Goal: Transaction & Acquisition: Purchase product/service

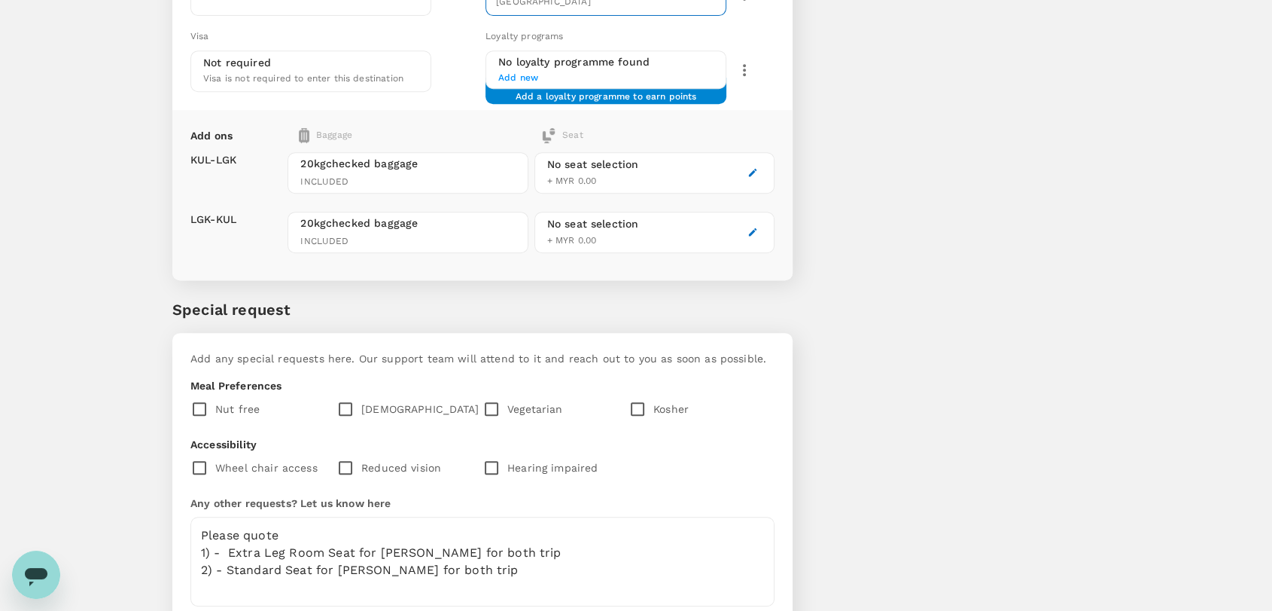
scroll to position [763, 0]
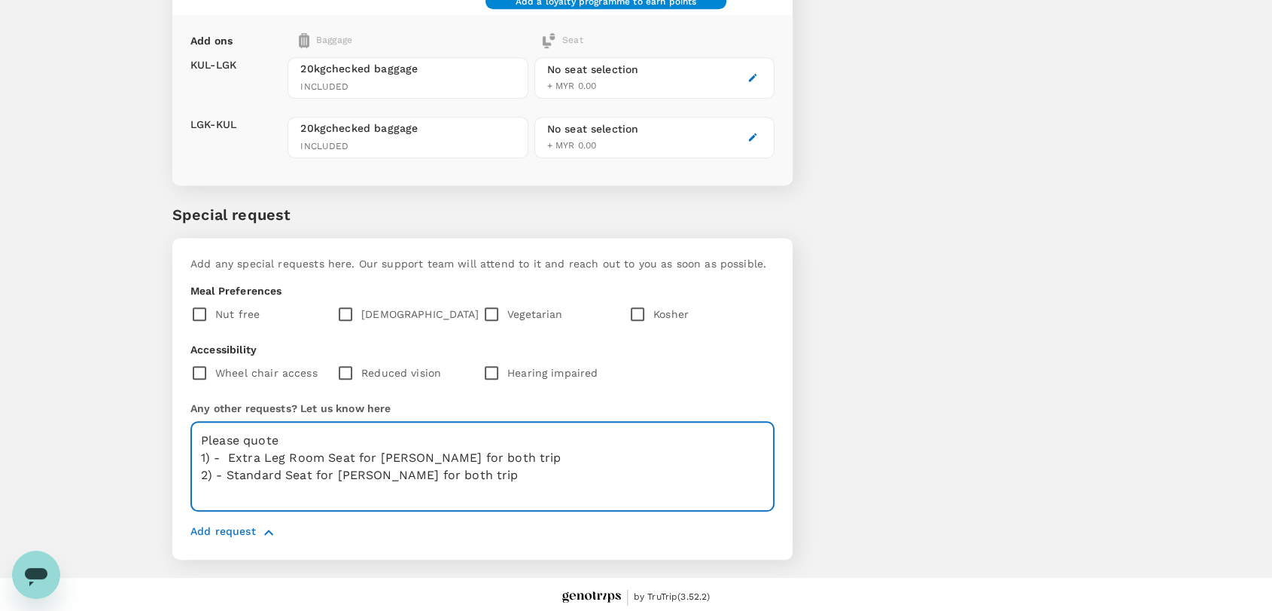
drag, startPoint x: 546, startPoint y: 465, endPoint x: 193, endPoint y: 478, distance: 353.3
click at [193, 478] on textarea "Please quote 1) - Extra Leg Room Seat for [PERSON_NAME] for both trip 2) - Stan…" at bounding box center [482, 467] width 584 height 90
click at [230, 455] on textarea "Please quote 1) - Extra Leg Room Seat for [PERSON_NAME] for both trip" at bounding box center [482, 467] width 584 height 90
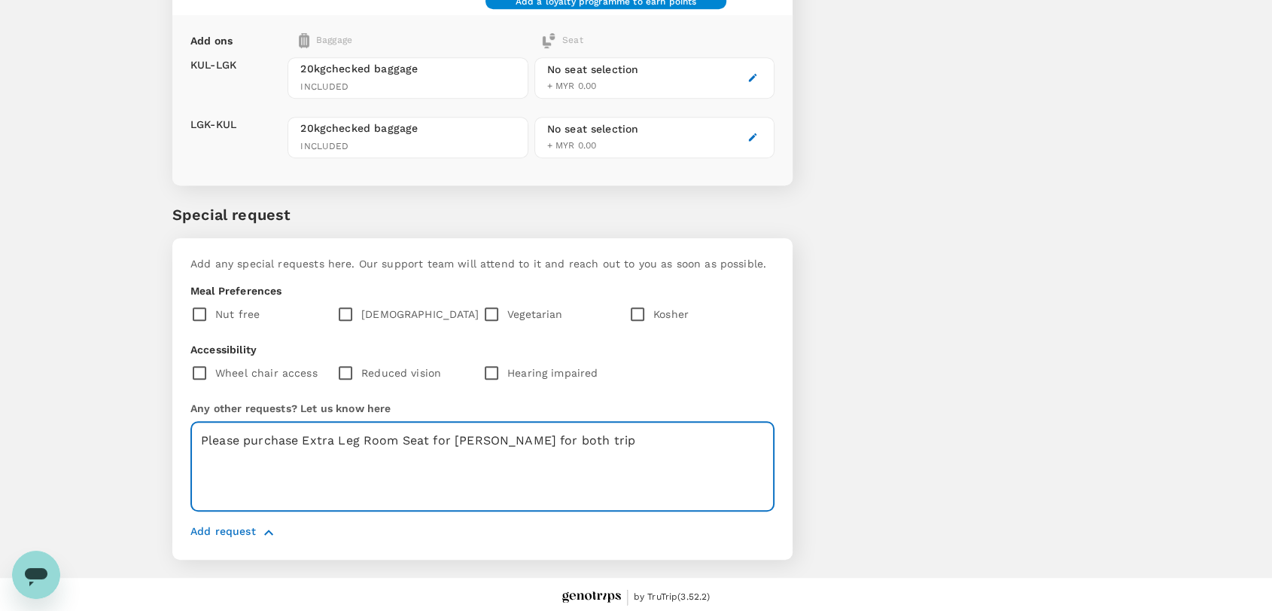
drag, startPoint x: 711, startPoint y: 434, endPoint x: 455, endPoint y: 438, distance: 256.7
click at [455, 438] on textarea "Please purchase Extra Leg Room Seat for [PERSON_NAME] for both trip" at bounding box center [482, 467] width 584 height 90
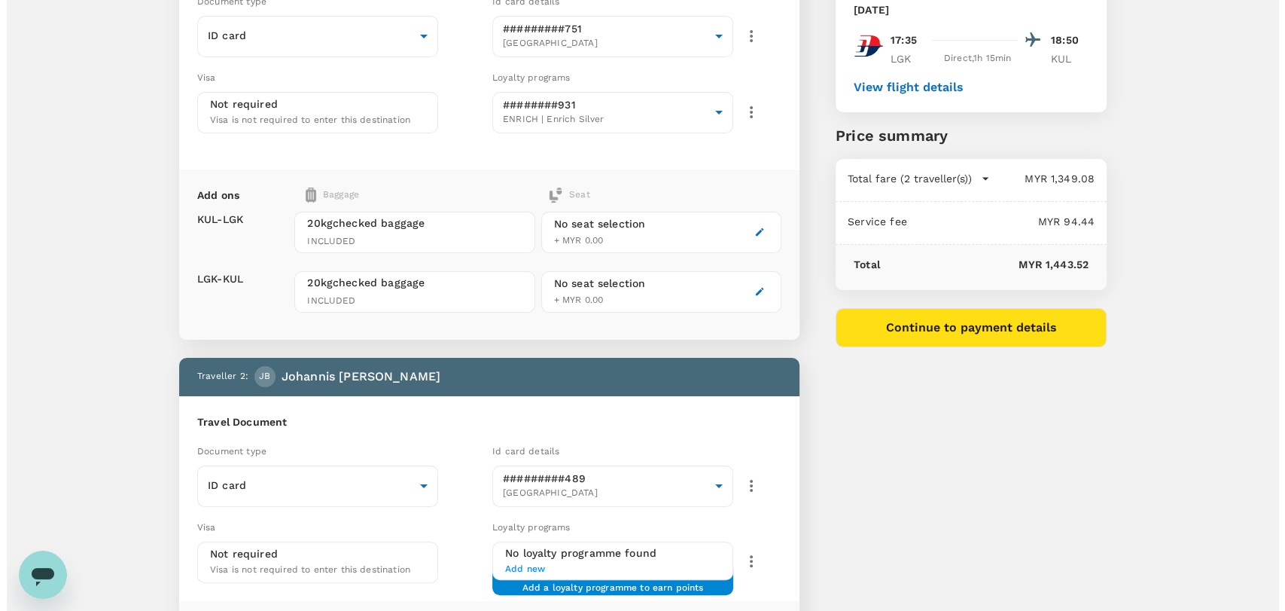
scroll to position [11, 0]
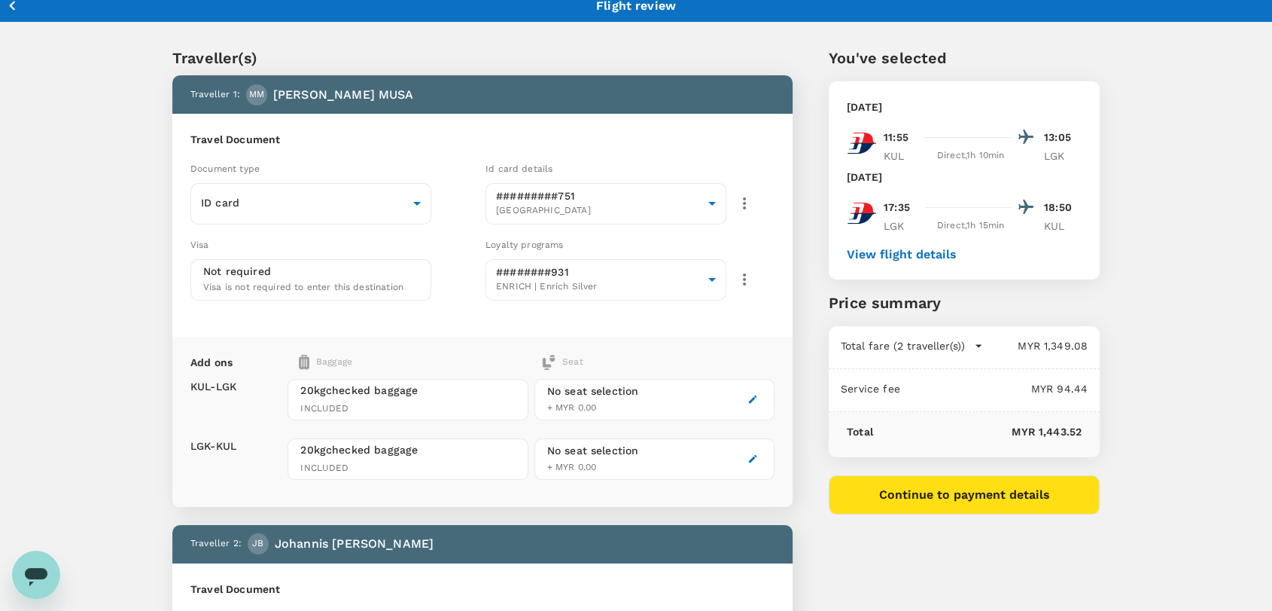
type textarea "Please purchase Extra Leg Room Seat for both travel for entire trip if the rate…"
click at [1006, 498] on button "Continue to payment details" at bounding box center [964, 494] width 271 height 39
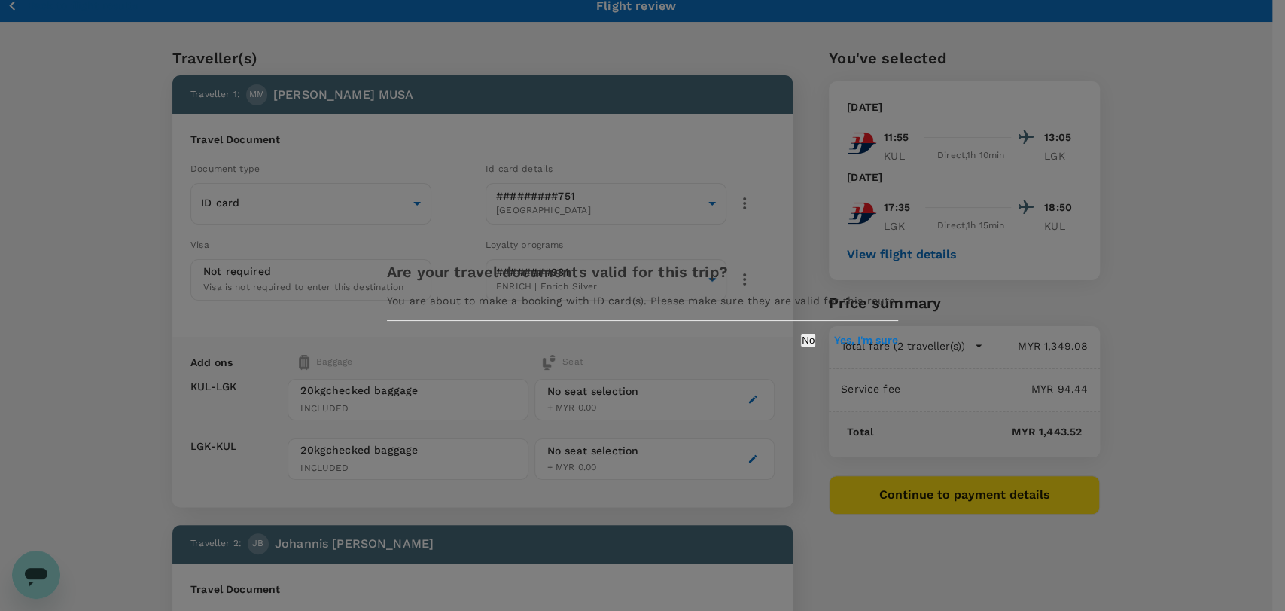
click at [819, 358] on div "Are your travel documents valid for this trip? You are about to make a booking …" at bounding box center [642, 305] width 547 height 120
click at [834, 346] on button "Yes, I'm sure" at bounding box center [866, 340] width 64 height 12
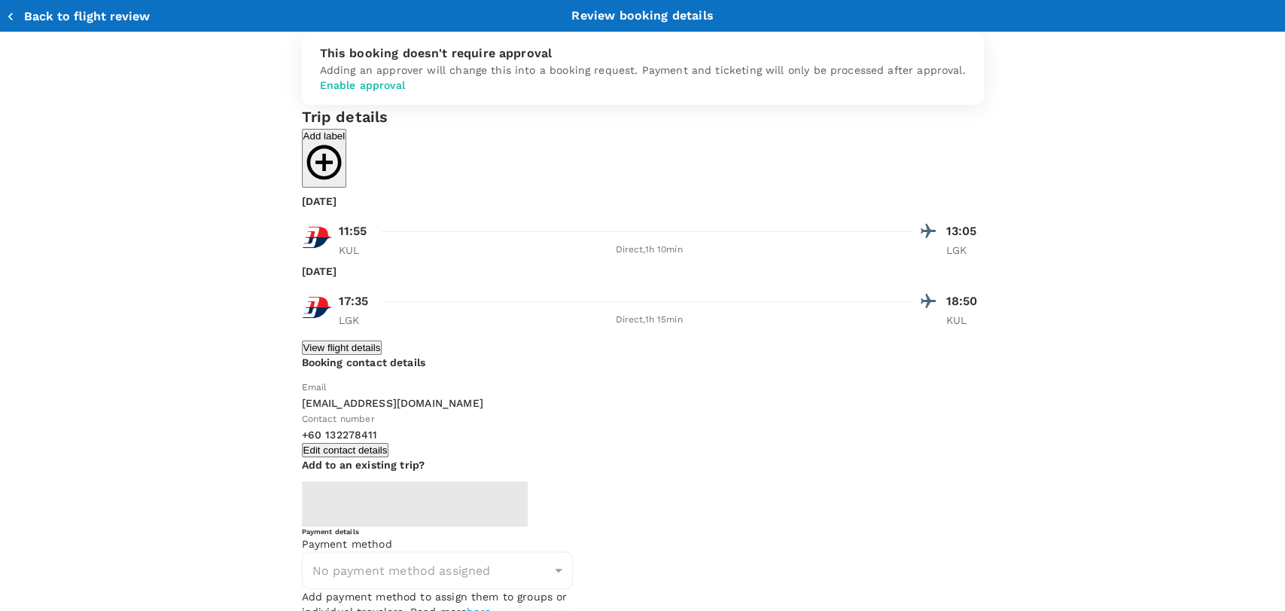
type input "9ea61a02-274a-4f65-9d5b-ca51ac7b2cfc"
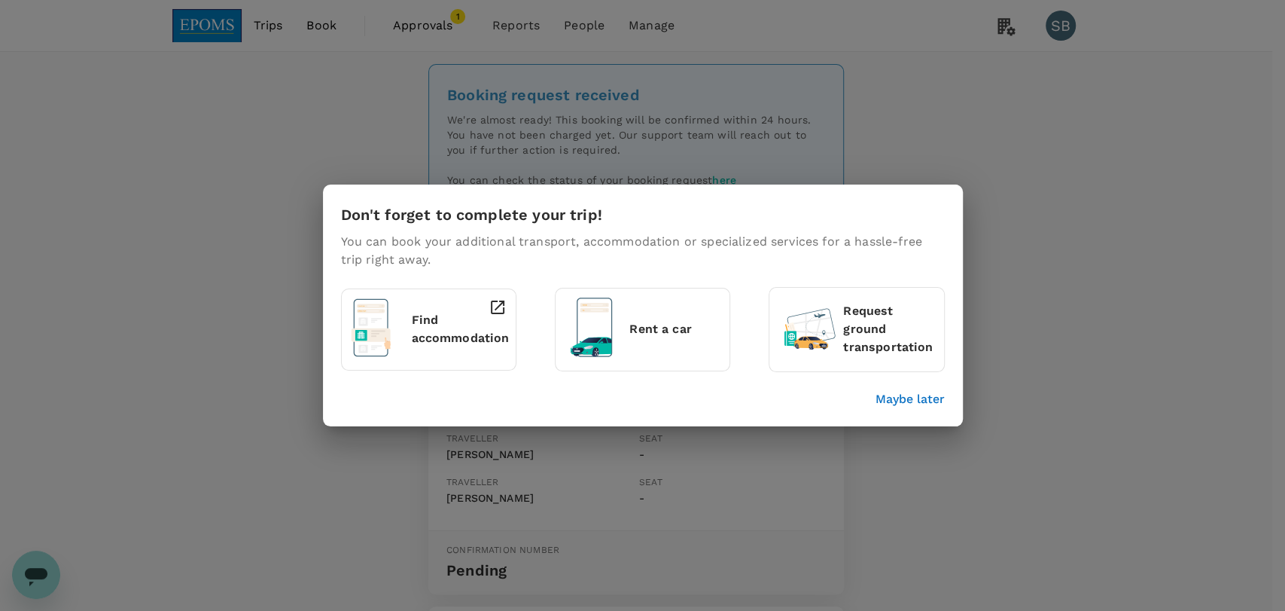
click at [928, 403] on p "Maybe later" at bounding box center [910, 399] width 69 height 18
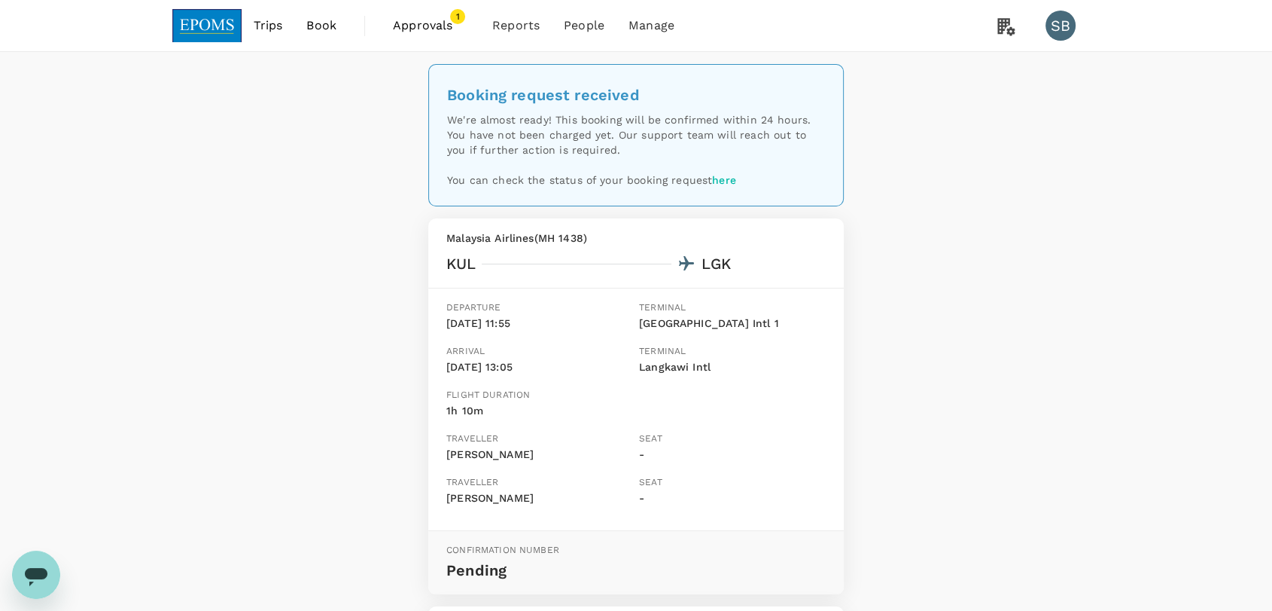
click at [182, 26] on img at bounding box center [206, 25] width 69 height 33
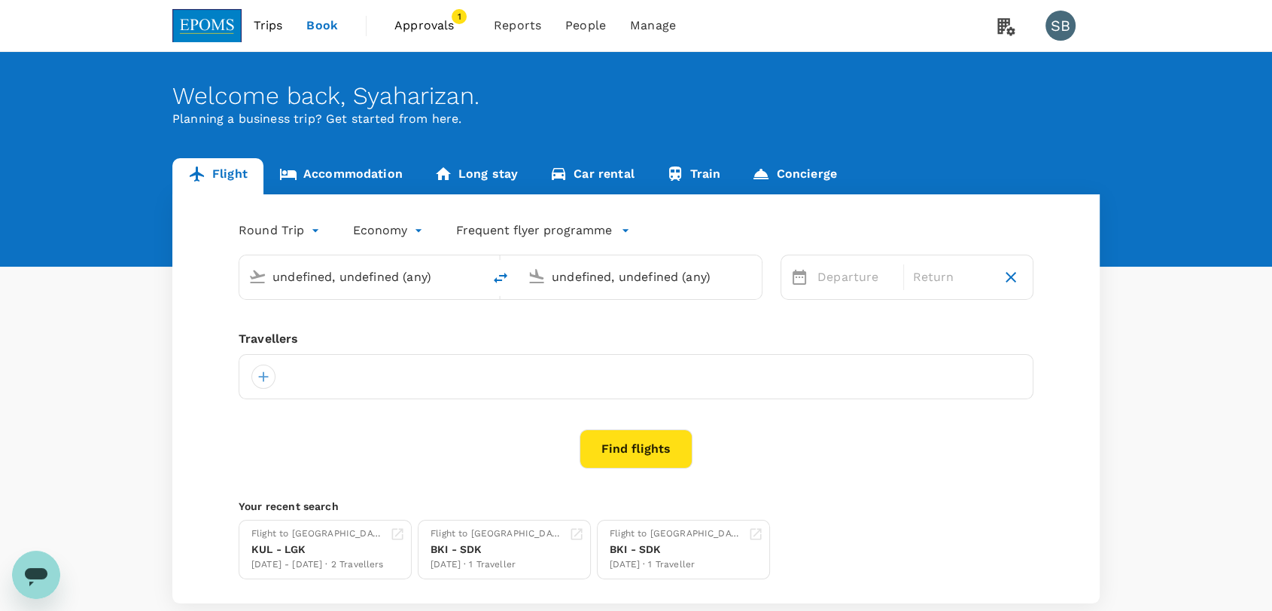
type input "Kuala Lumpur Intl (KUL)"
type input "Langkawi Intl (LGK)"
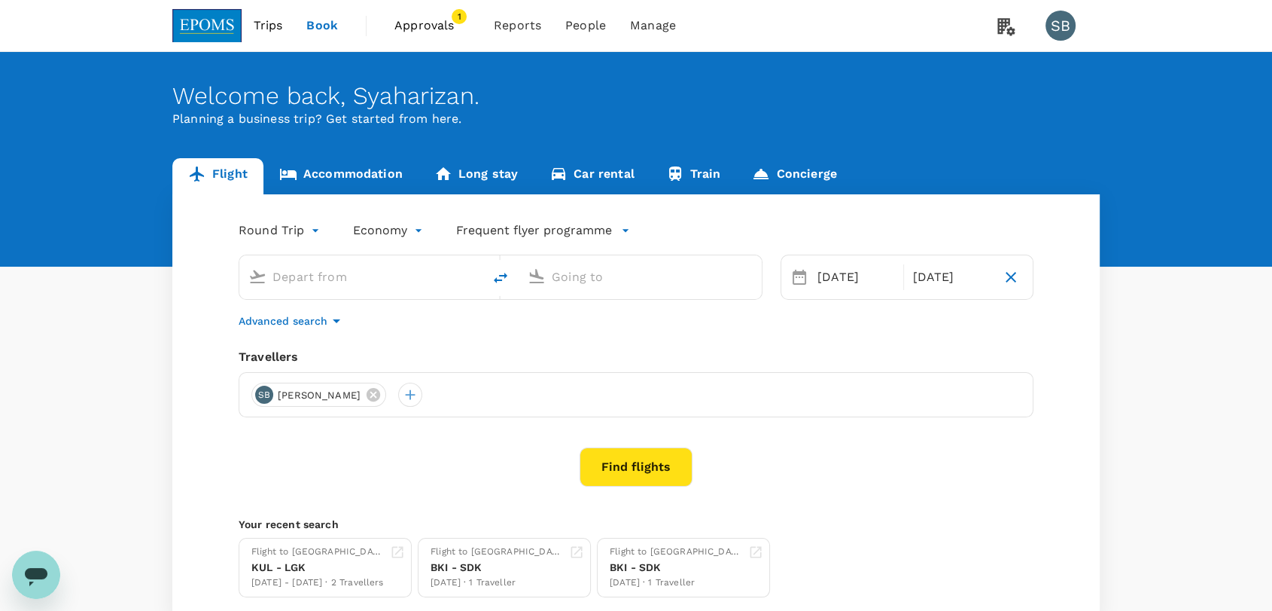
type input "Kuala Lumpur Intl (KUL)"
type input "Langkawi Intl (LGK)"
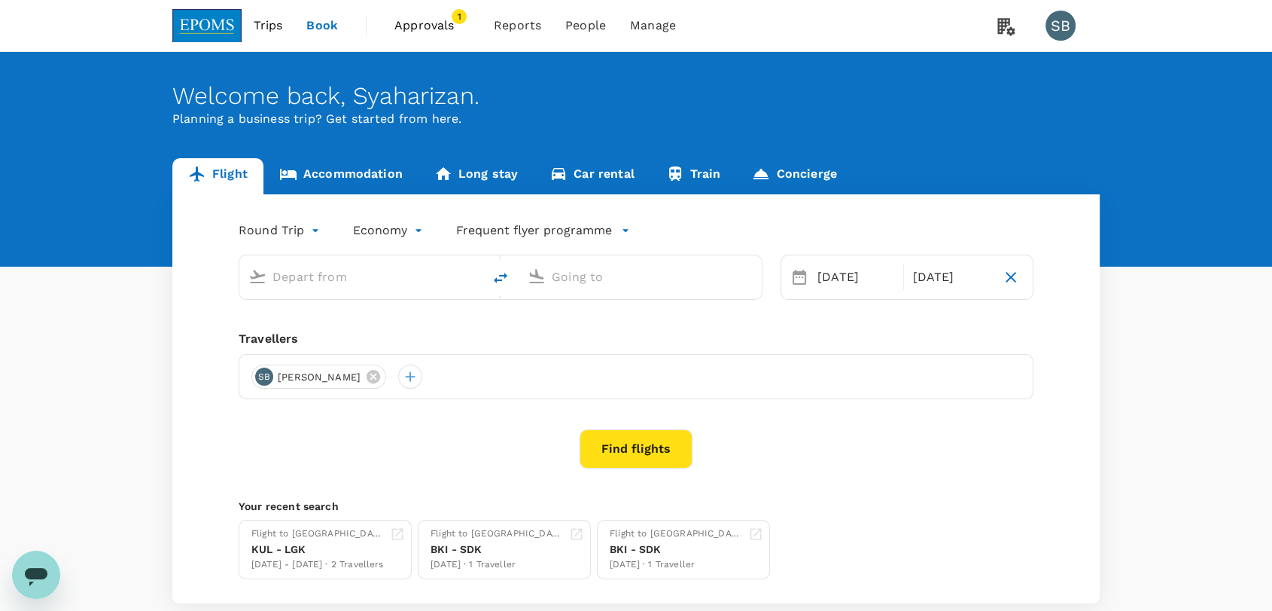
type input "Kuala Lumpur Intl (KUL)"
type input "Langkawi Intl (LGK)"
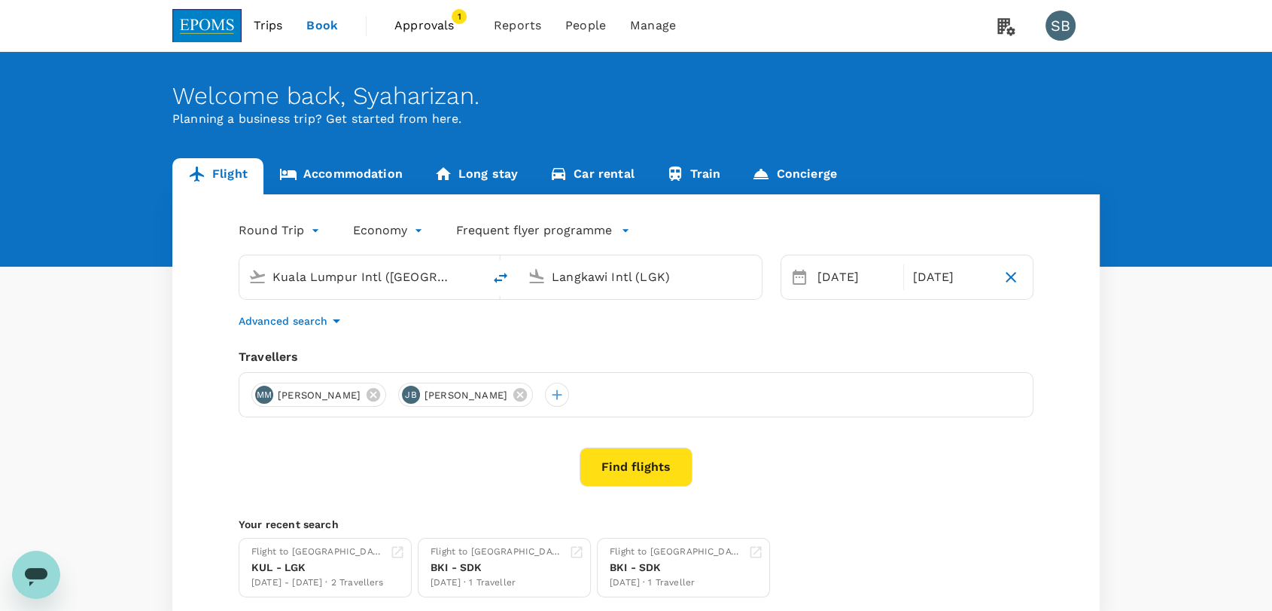
click at [347, 173] on link "Accommodation" at bounding box center [340, 176] width 155 height 36
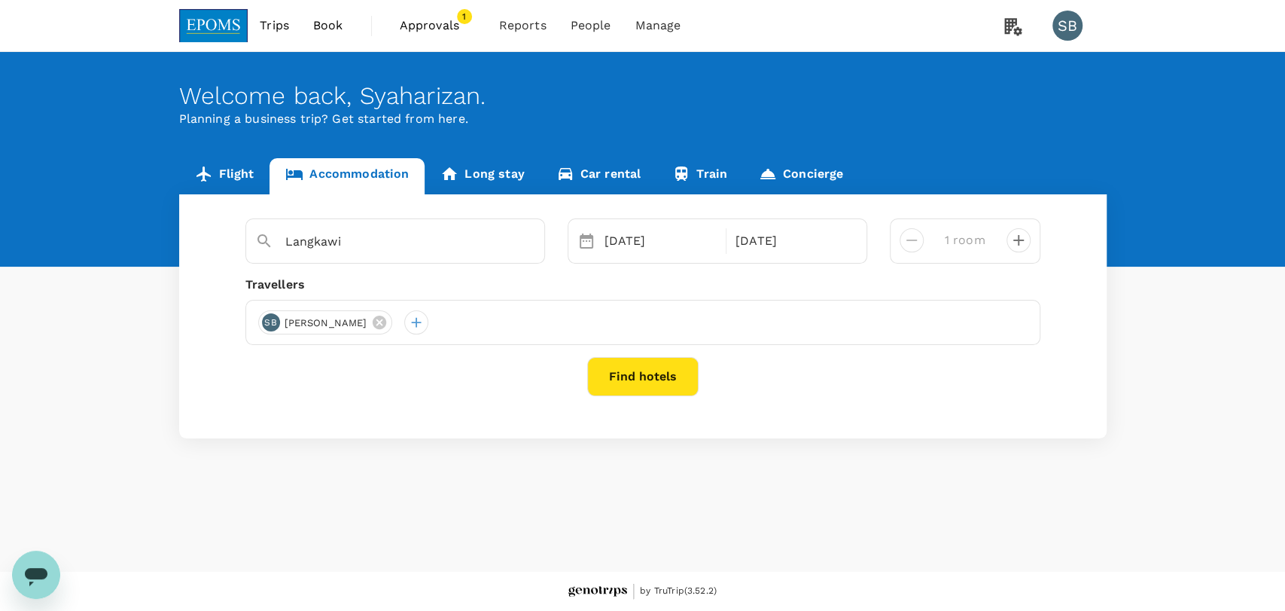
type input "2 rooms"
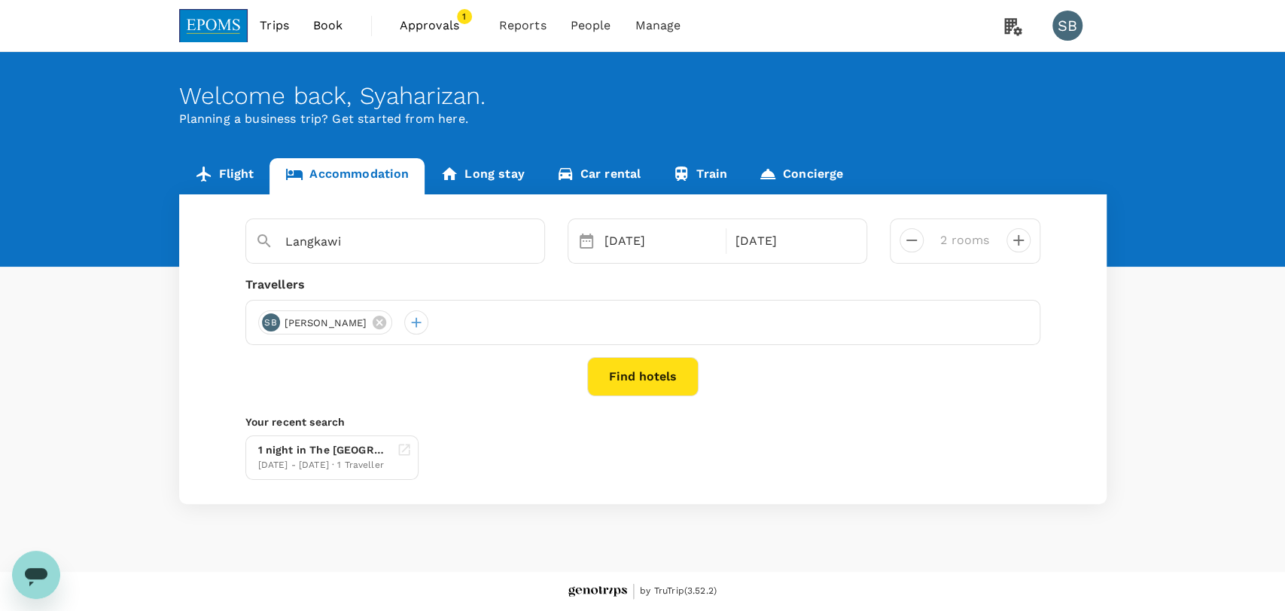
type input "Pelangi Beach Resort & Spa, Langkawi"
click at [388, 312] on div "AI AMINUDDIN ISMAIL" at bounding box center [325, 322] width 135 height 24
click at [386, 319] on icon at bounding box center [380, 322] width 14 height 14
click at [386, 327] on icon at bounding box center [380, 322] width 14 height 14
click at [271, 326] on div at bounding box center [270, 322] width 24 height 24
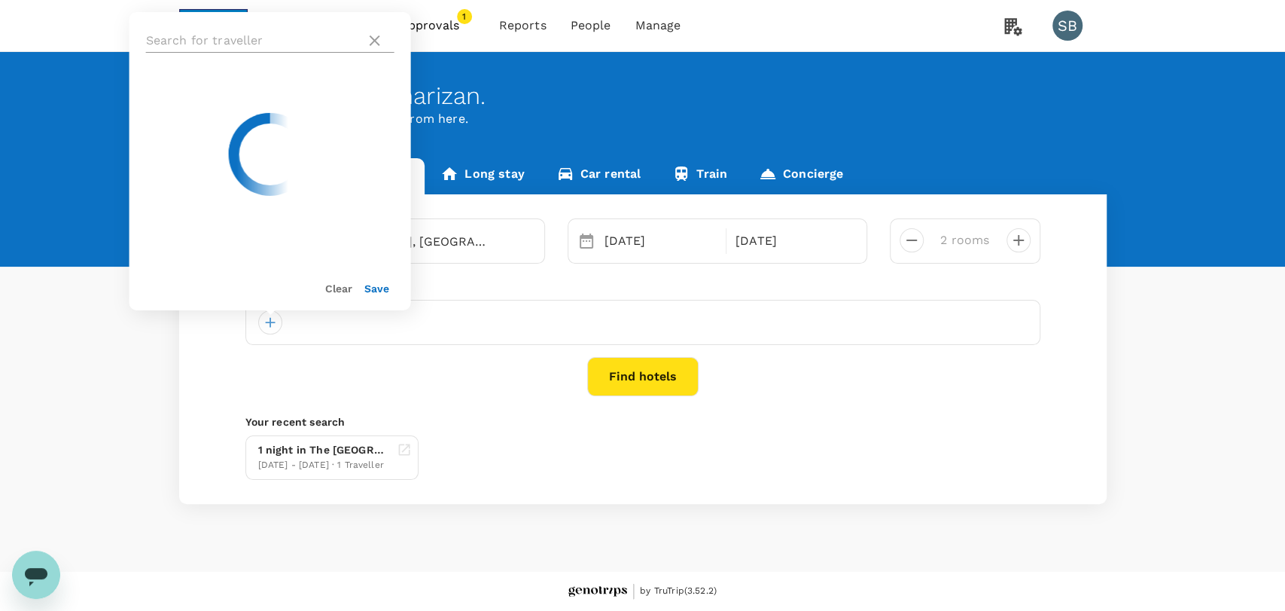
click at [236, 38] on input "text" at bounding box center [253, 41] width 214 height 24
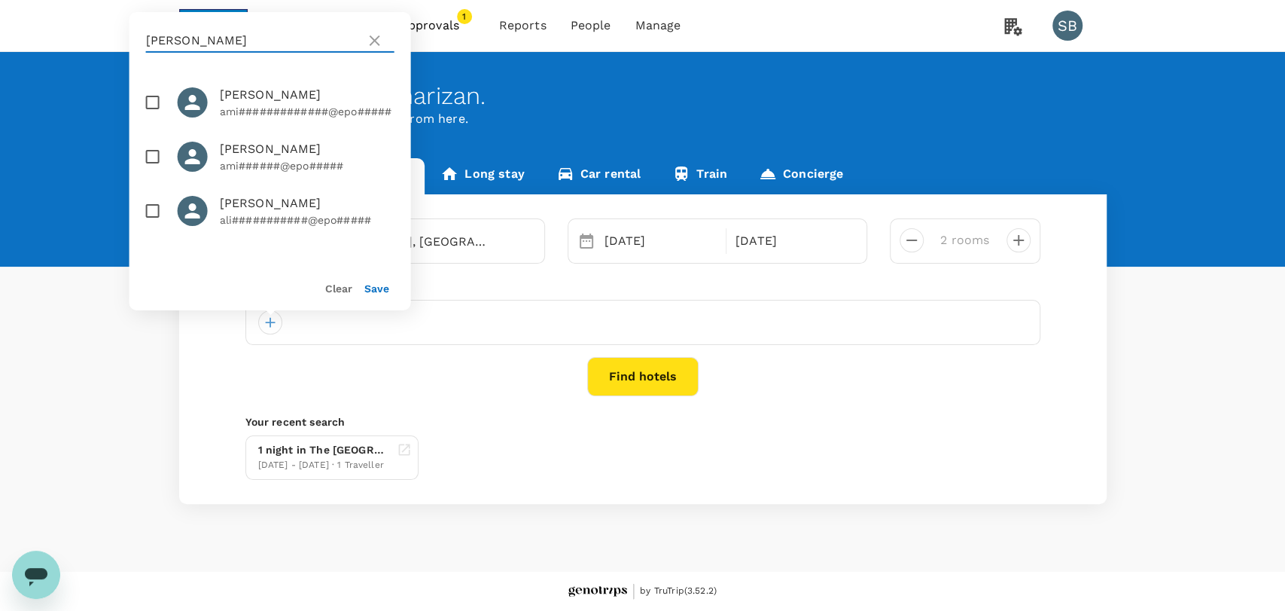
type input "aminuddin"
click at [154, 164] on input "checkbox" at bounding box center [153, 157] width 32 height 32
checkbox input "true"
click at [218, 47] on input "aminuddin" at bounding box center [253, 41] width 214 height 24
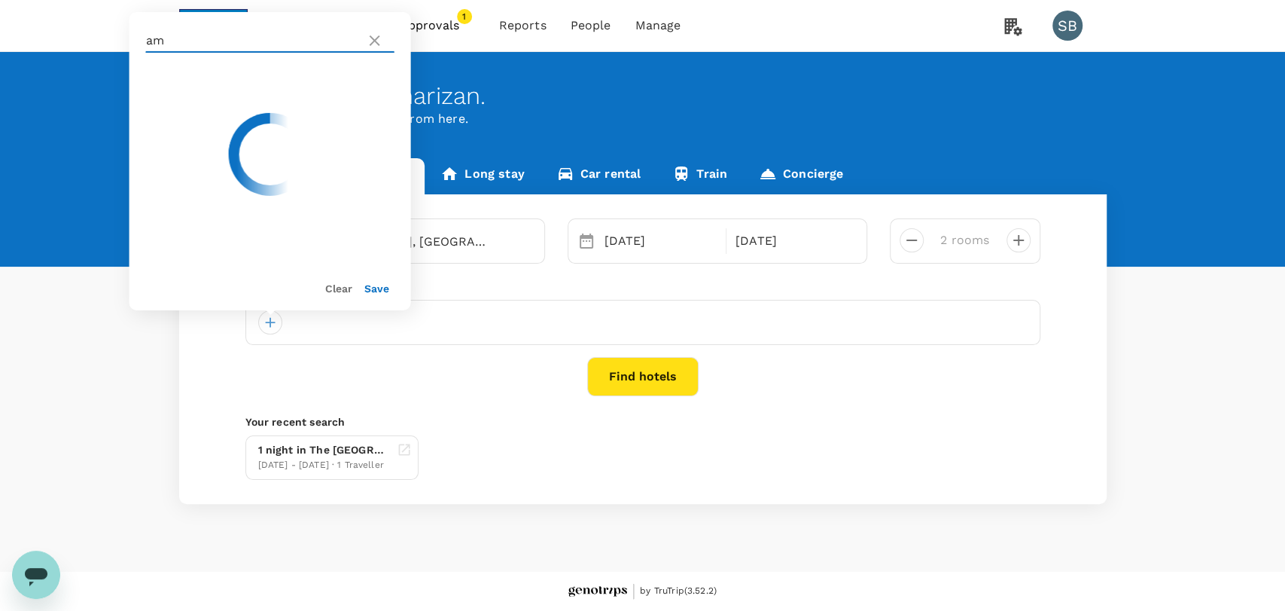
type input "a"
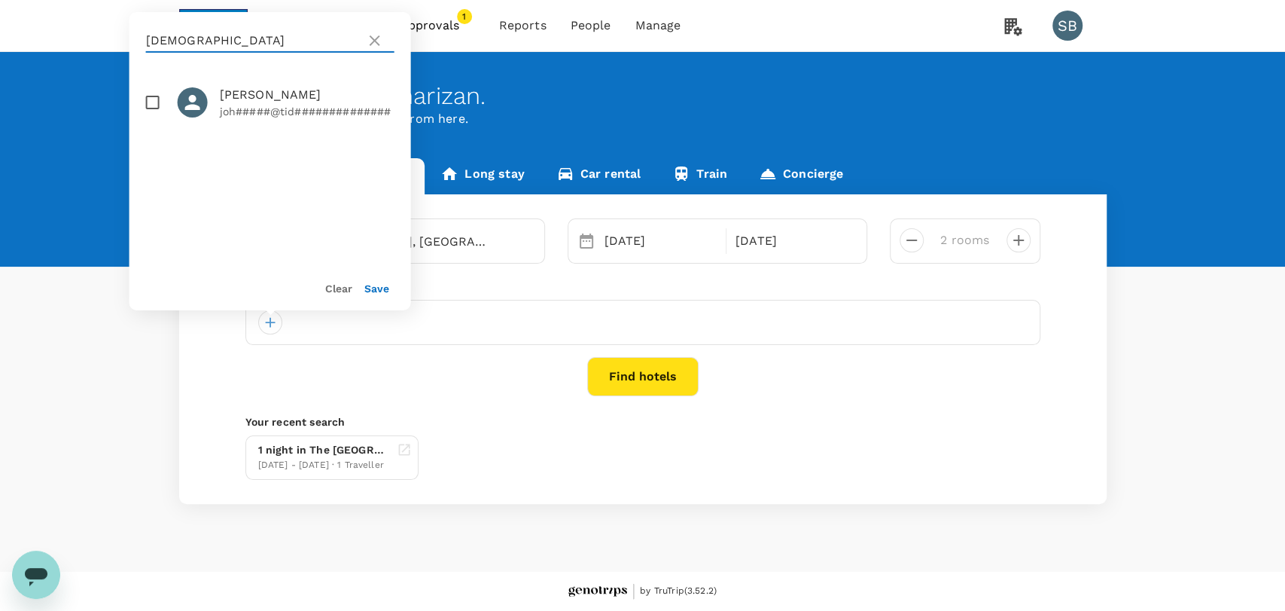
type input "johannis"
click at [153, 100] on input "checkbox" at bounding box center [153, 103] width 32 height 32
checkbox input "true"
click at [373, 285] on button "Save" at bounding box center [376, 288] width 25 height 12
